Goal: Task Accomplishment & Management: Manage account settings

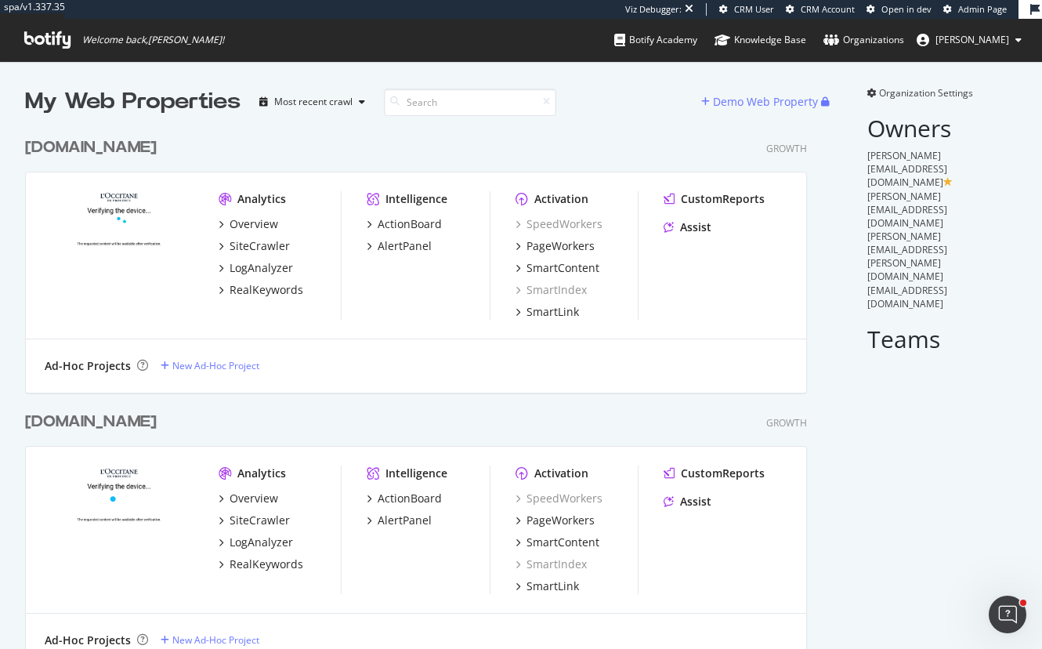
click at [70, 149] on div "[DOMAIN_NAME]" at bounding box center [91, 147] width 132 height 23
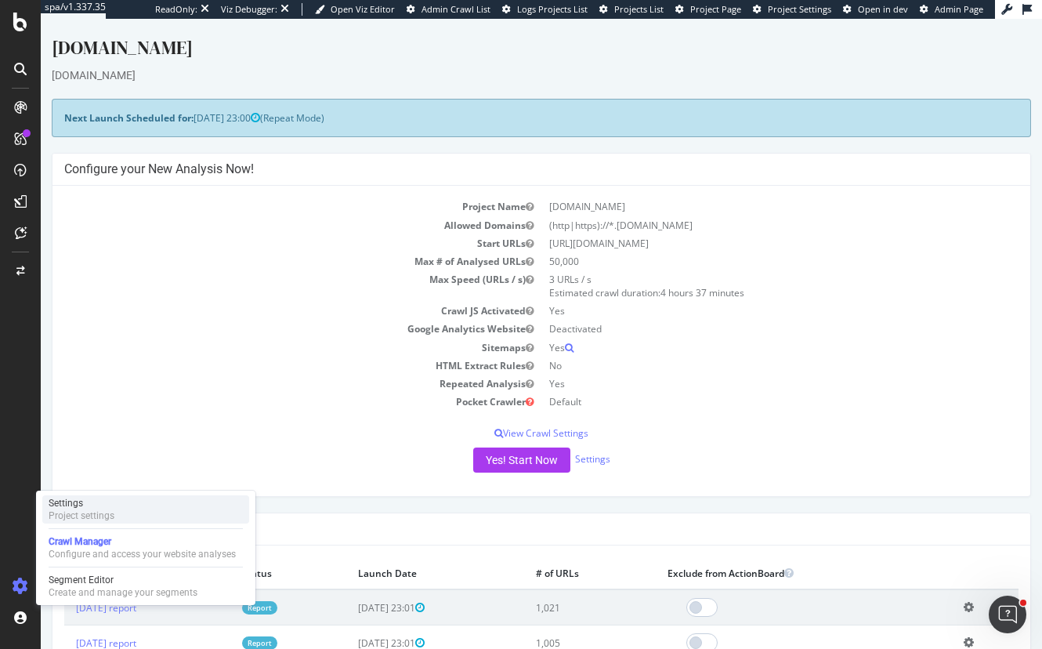
click at [101, 513] on div "Project settings" at bounding box center [82, 515] width 66 height 13
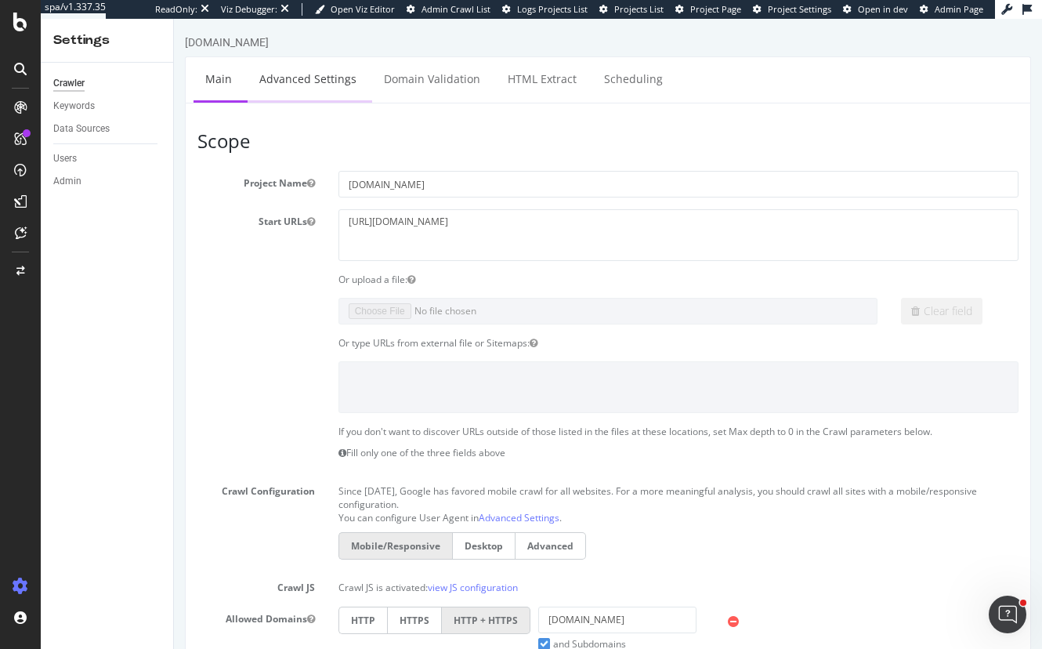
click at [292, 84] on link "Advanced Settings" at bounding box center [308, 78] width 121 height 43
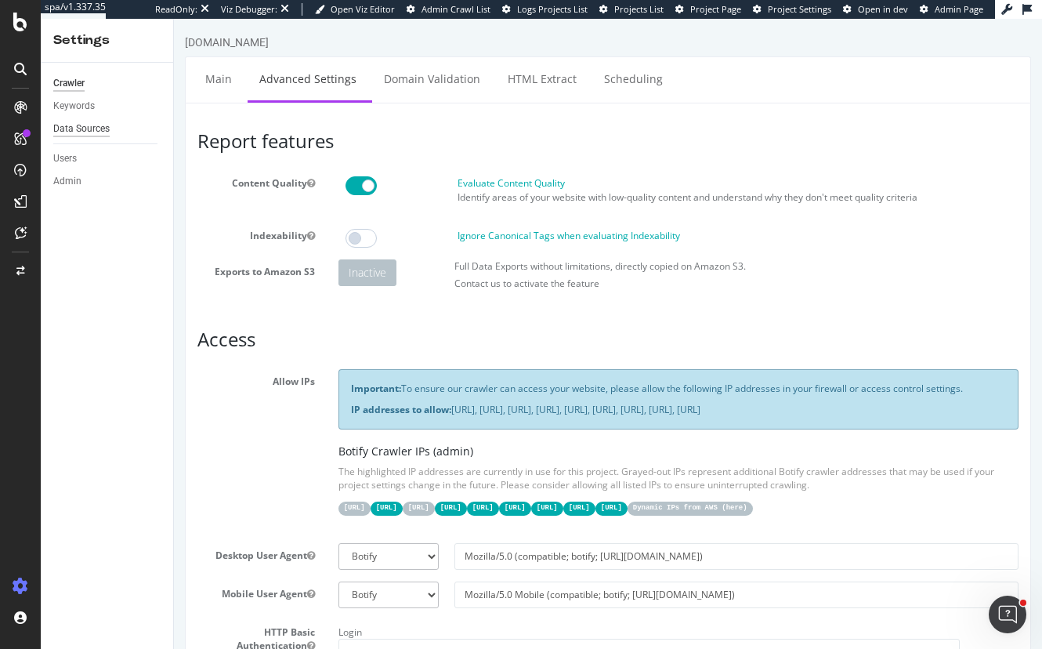
click at [68, 129] on div "Data Sources" at bounding box center [81, 129] width 56 height 16
click at [65, 135] on div "Data Sources" at bounding box center [81, 129] width 56 height 16
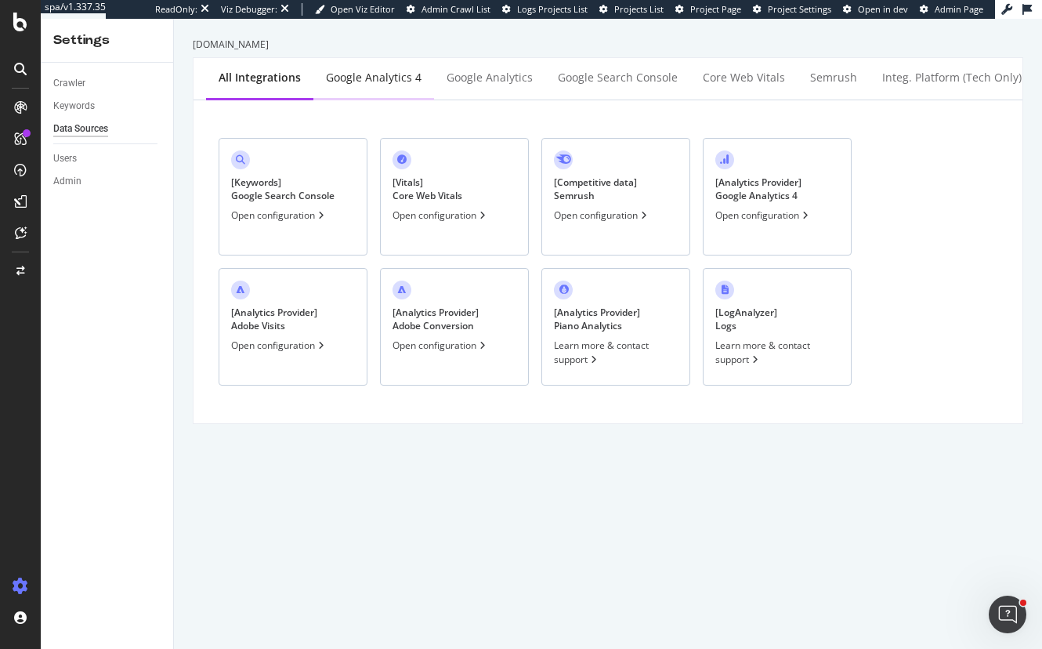
click at [361, 67] on div "Google Analytics 4" at bounding box center [373, 78] width 121 height 43
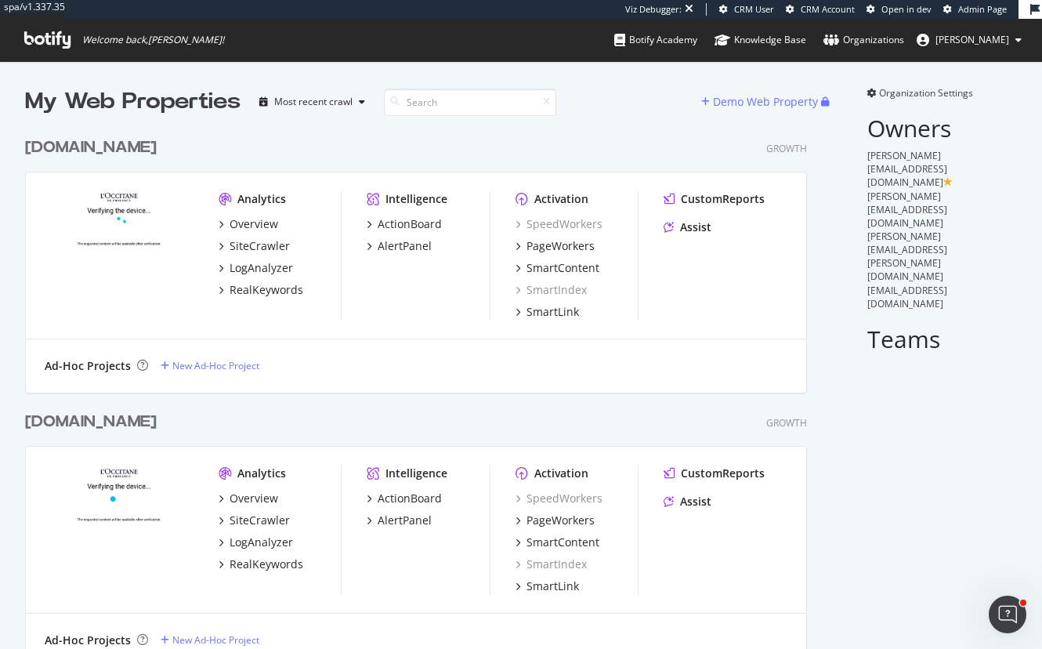
click at [89, 144] on div "[DOMAIN_NAME]" at bounding box center [91, 147] width 132 height 23
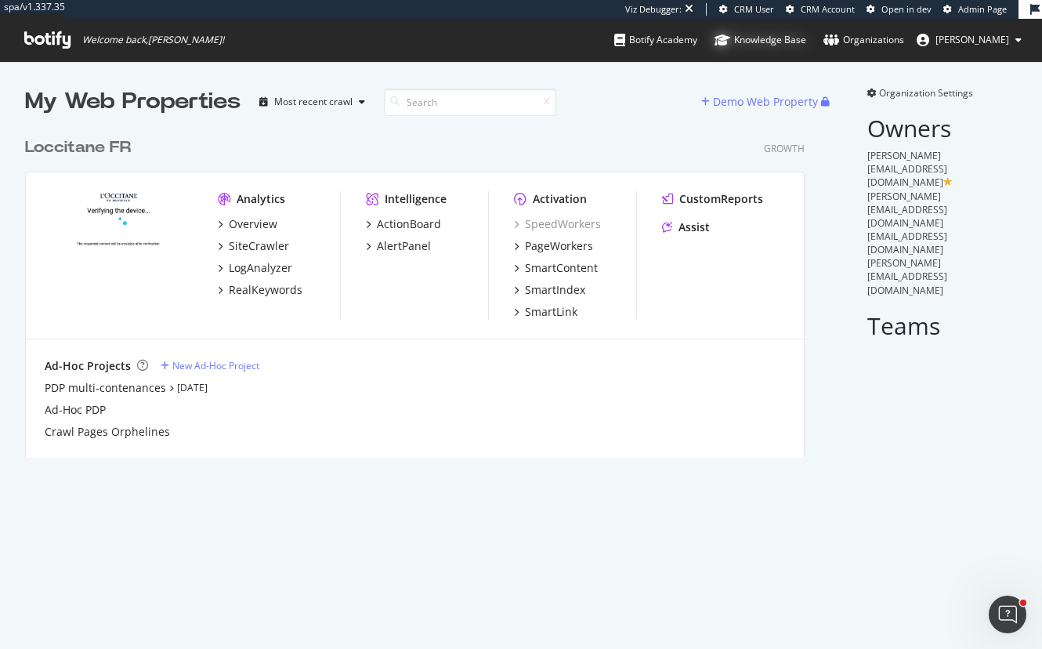
scroll to position [328, 781]
click at [100, 143] on div "Loccitane FR" at bounding box center [78, 147] width 106 height 23
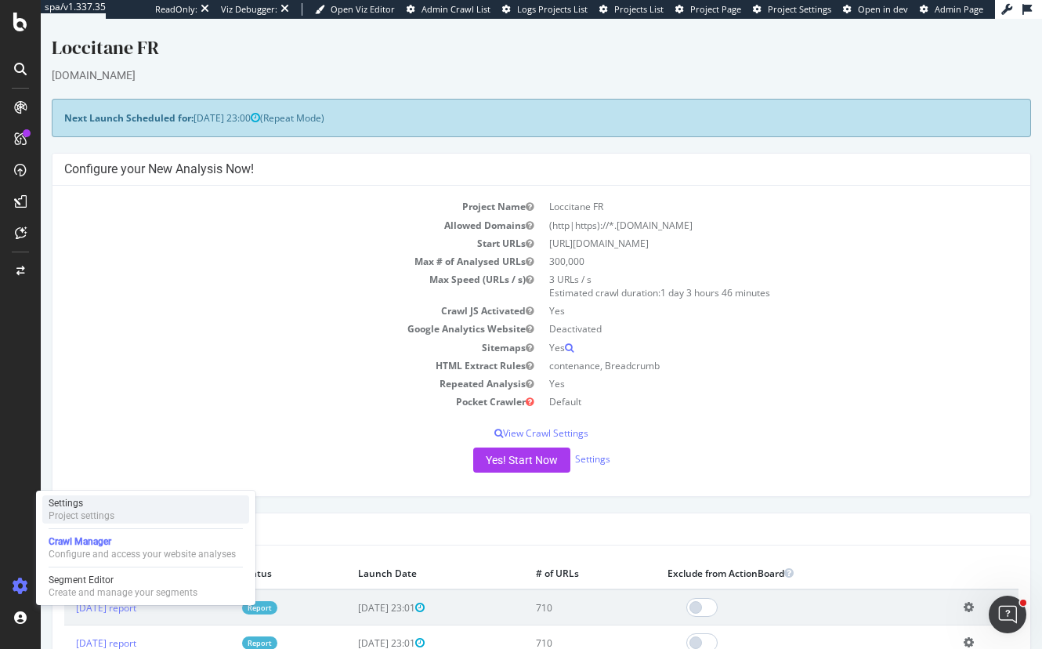
click at [86, 507] on div "Settings" at bounding box center [82, 503] width 66 height 13
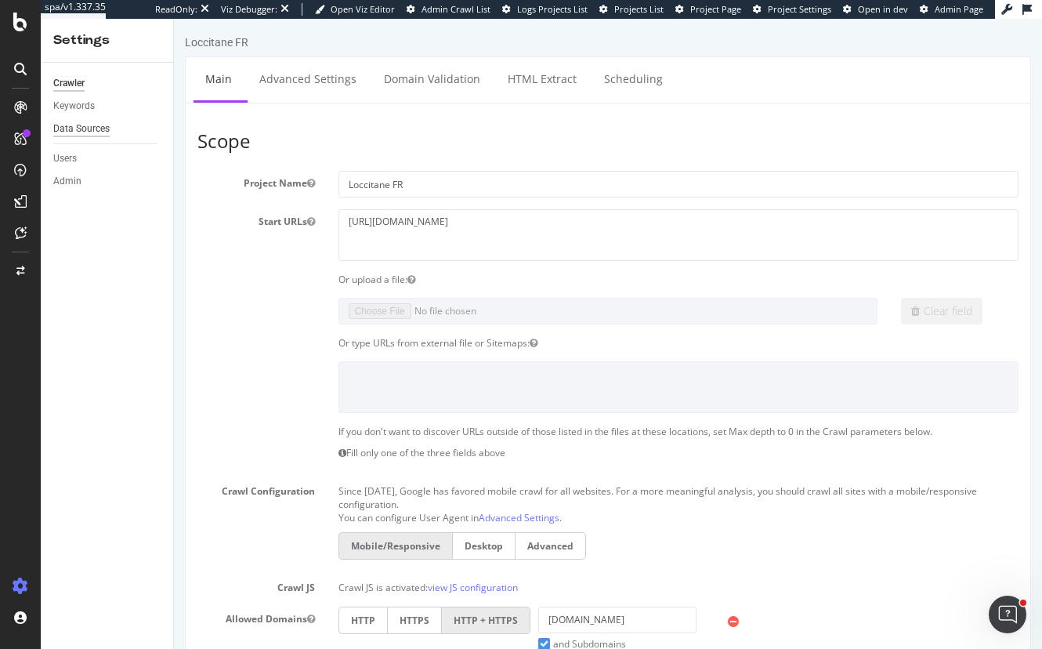
click at [75, 131] on div "Data Sources" at bounding box center [81, 129] width 56 height 16
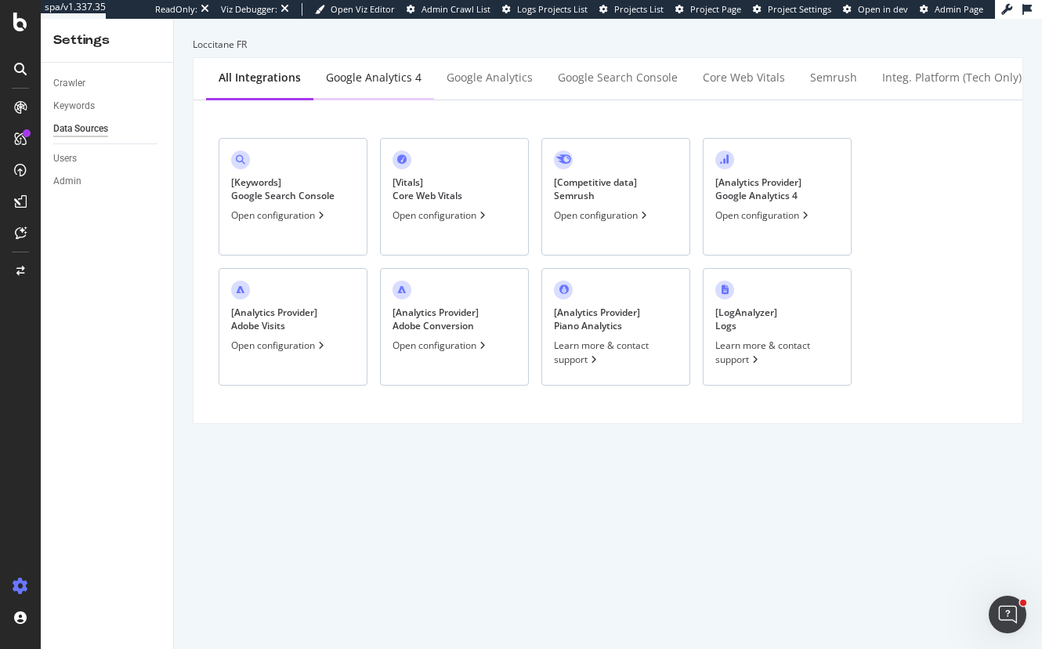
click at [364, 63] on div "Google Analytics 4" at bounding box center [373, 78] width 121 height 43
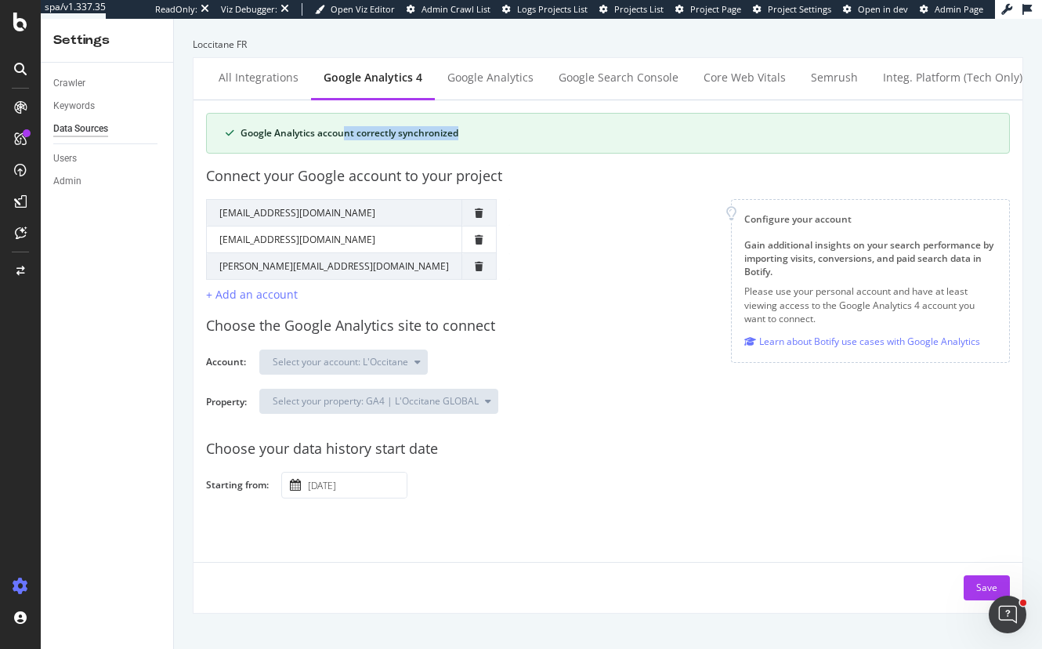
drag, startPoint x: 474, startPoint y: 135, endPoint x: 274, endPoint y: 133, distance: 199.8
click at [281, 133] on div "Google Analytics account correctly synchronized" at bounding box center [616, 133] width 750 height 14
click at [274, 133] on div "Google Analytics account correctly synchronized" at bounding box center [616, 133] width 750 height 14
drag, startPoint x: 437, startPoint y: 132, endPoint x: 287, endPoint y: 132, distance: 150.5
click at [306, 132] on div "Google Analytics account correctly synchronized" at bounding box center [616, 133] width 750 height 14
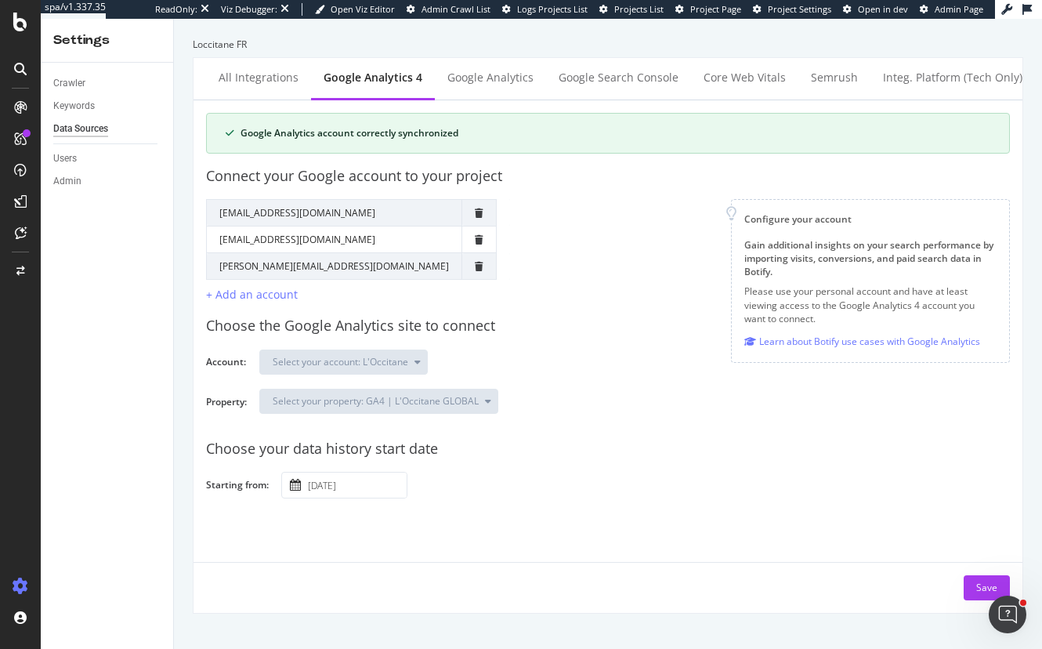
click at [287, 132] on div "Google Analytics account correctly synchronized" at bounding box center [616, 133] width 750 height 14
drag, startPoint x: 266, startPoint y: 129, endPoint x: 487, endPoint y: 143, distance: 222.2
click at [487, 143] on div "Google Analytics account correctly synchronized" at bounding box center [608, 133] width 804 height 41
